Goal: Navigation & Orientation: Find specific page/section

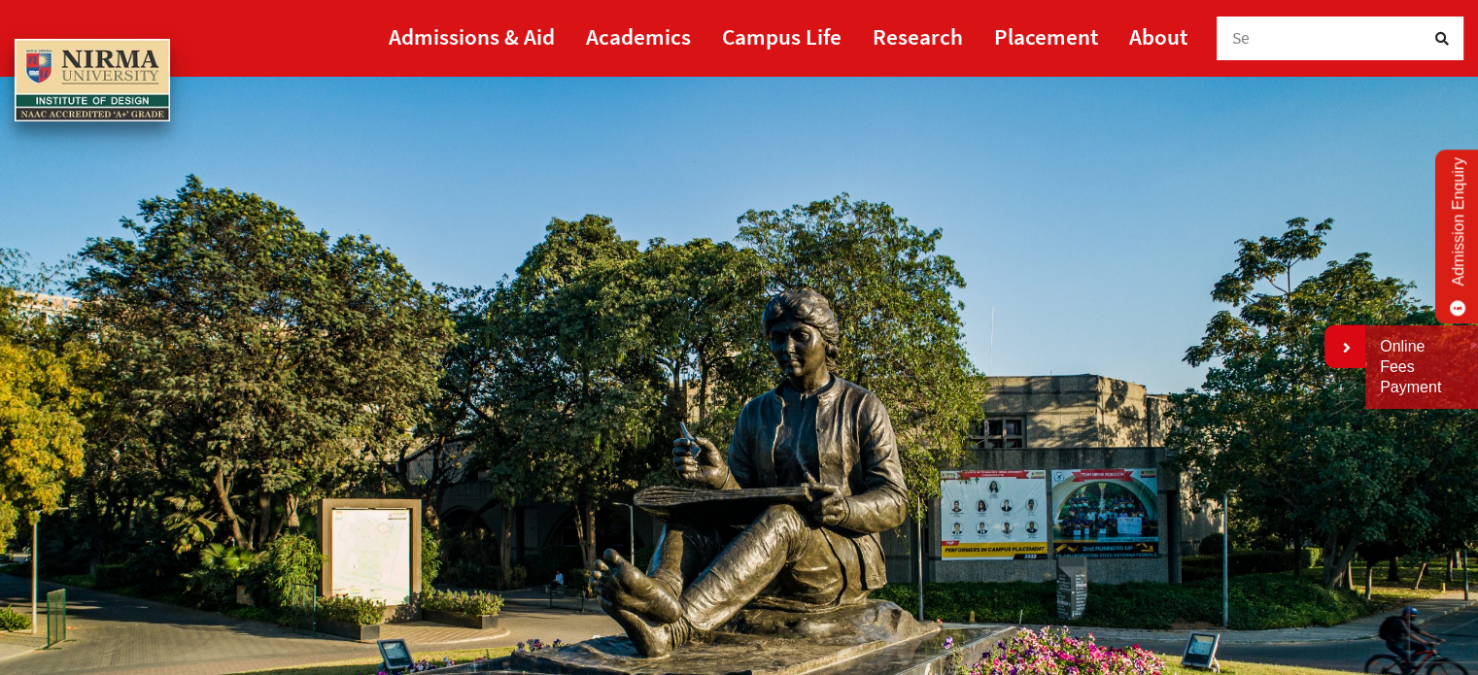
click at [113, 66] on img at bounding box center [92, 81] width 155 height 84
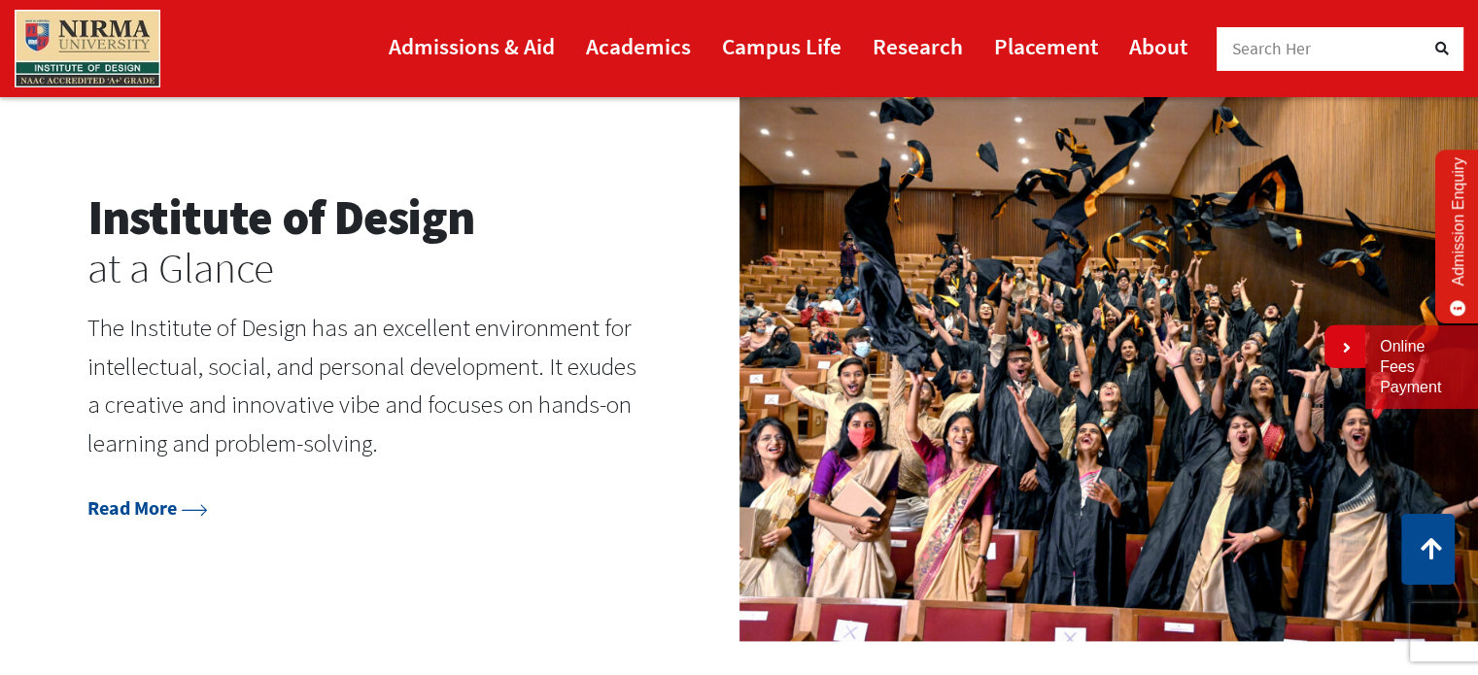
scroll to position [2257, 0]
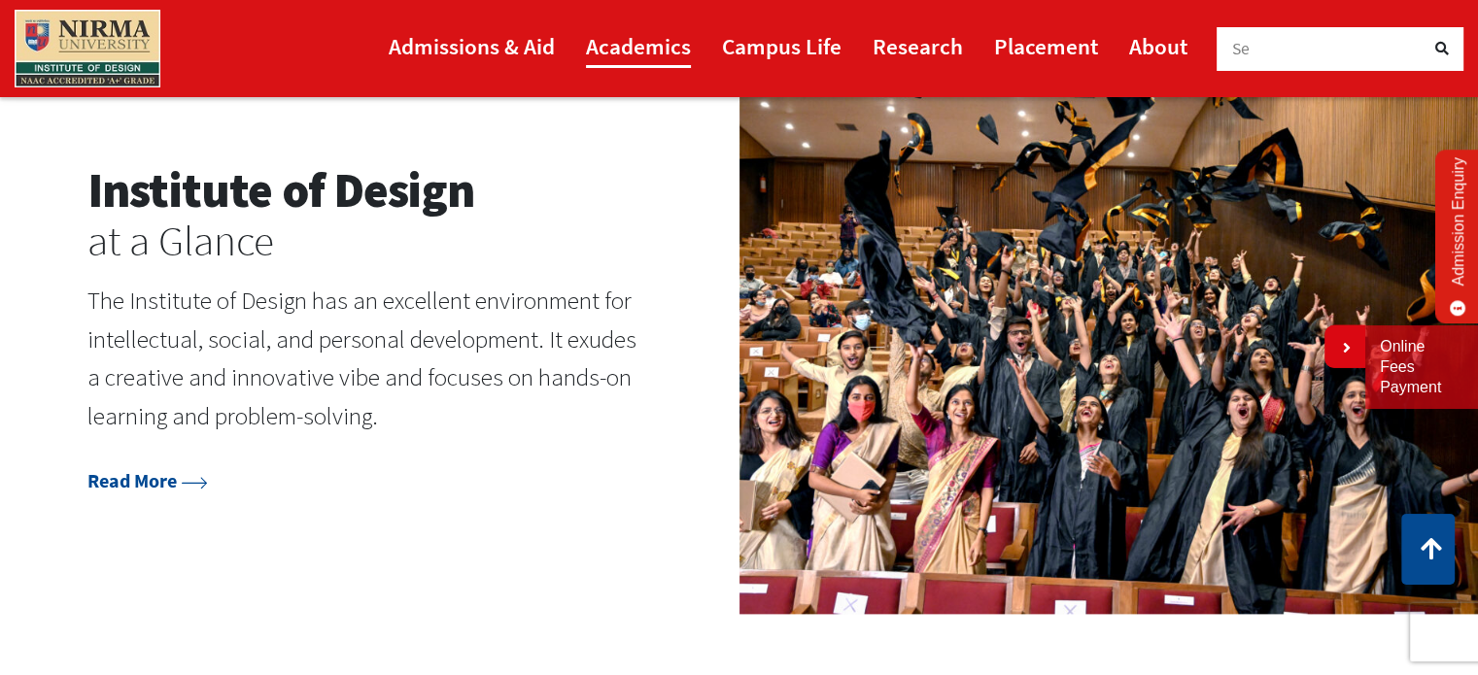
click at [653, 38] on link "Academics" at bounding box center [638, 46] width 105 height 44
